Goal: Task Accomplishment & Management: Manage account settings

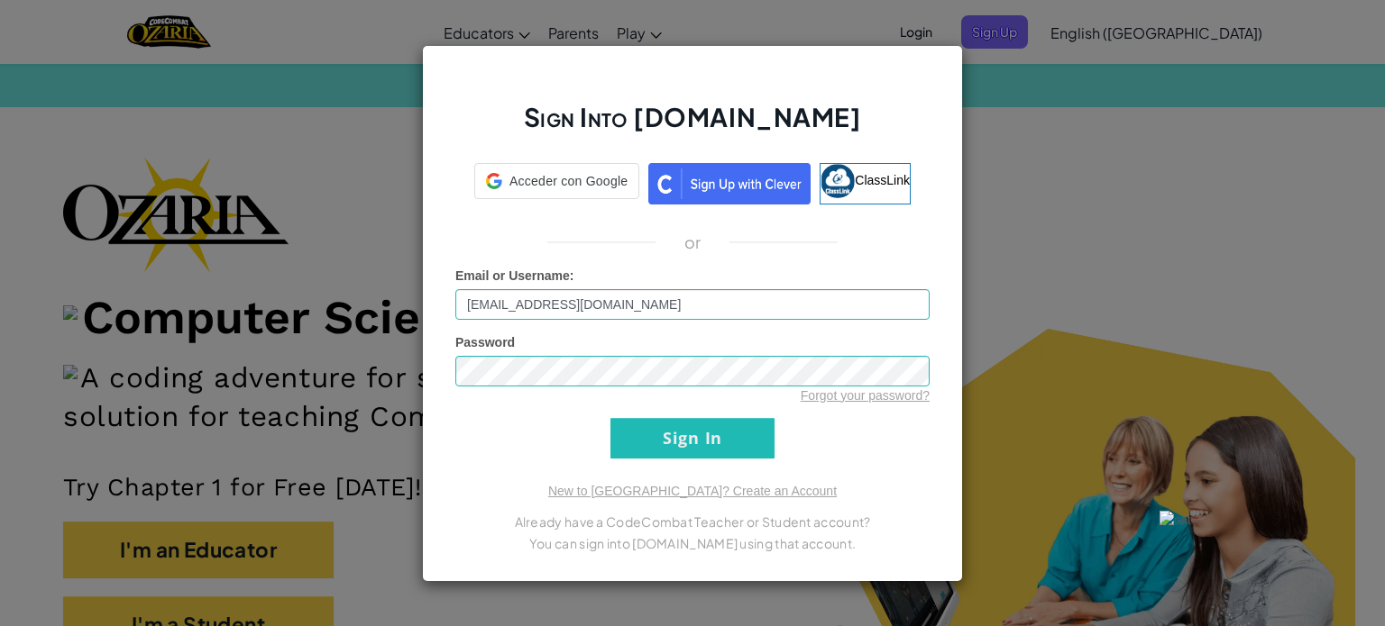
click at [692, 287] on div "Email or Username : [EMAIL_ADDRESS][DOMAIN_NAME]" at bounding box center [692, 293] width 474 height 53
click at [690, 303] on div "Email or Username : [EMAIL_ADDRESS][DOMAIN_NAME]" at bounding box center [692, 293] width 474 height 53
click at [685, 306] on input "[EMAIL_ADDRESS][DOMAIN_NAME]" at bounding box center [692, 304] width 474 height 31
type input "[EMAIL_ADDRESS][DOMAIN_NAME]"
click at [689, 434] on input "Sign In" at bounding box center [692, 438] width 164 height 41
